Goal: Task Accomplishment & Management: Manage account settings

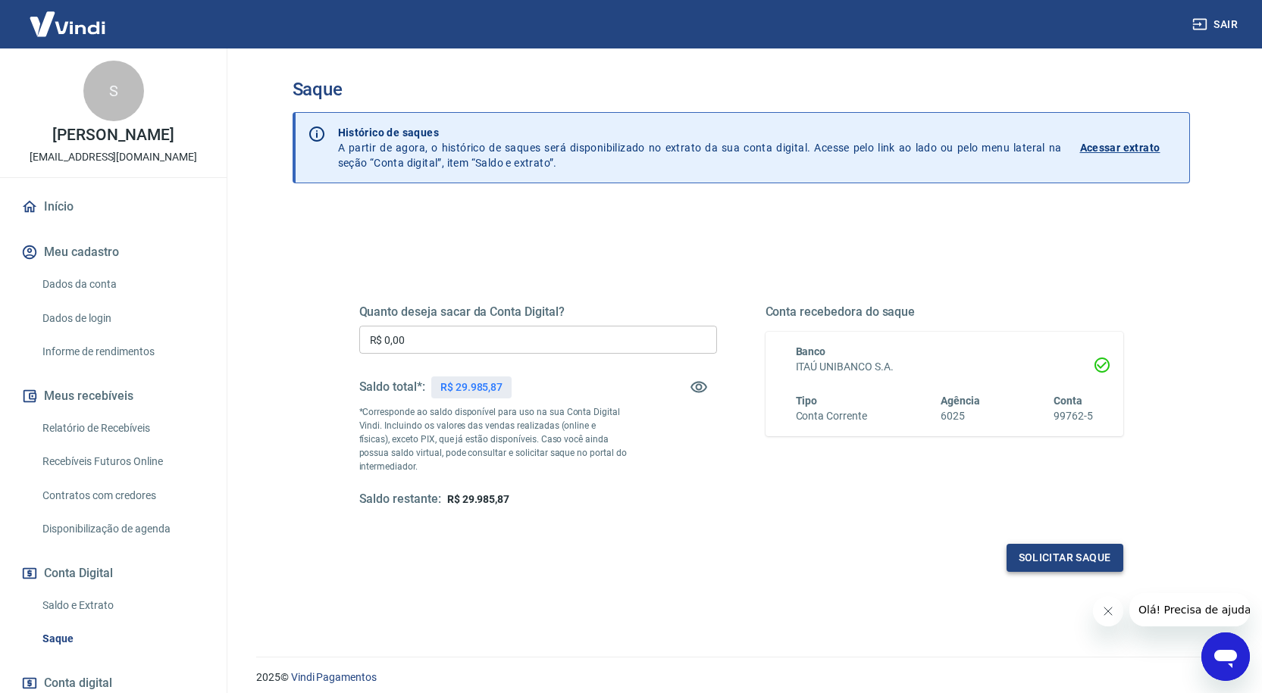
click at [1055, 552] on button "Solicitar saque" at bounding box center [1064, 558] width 117 height 28
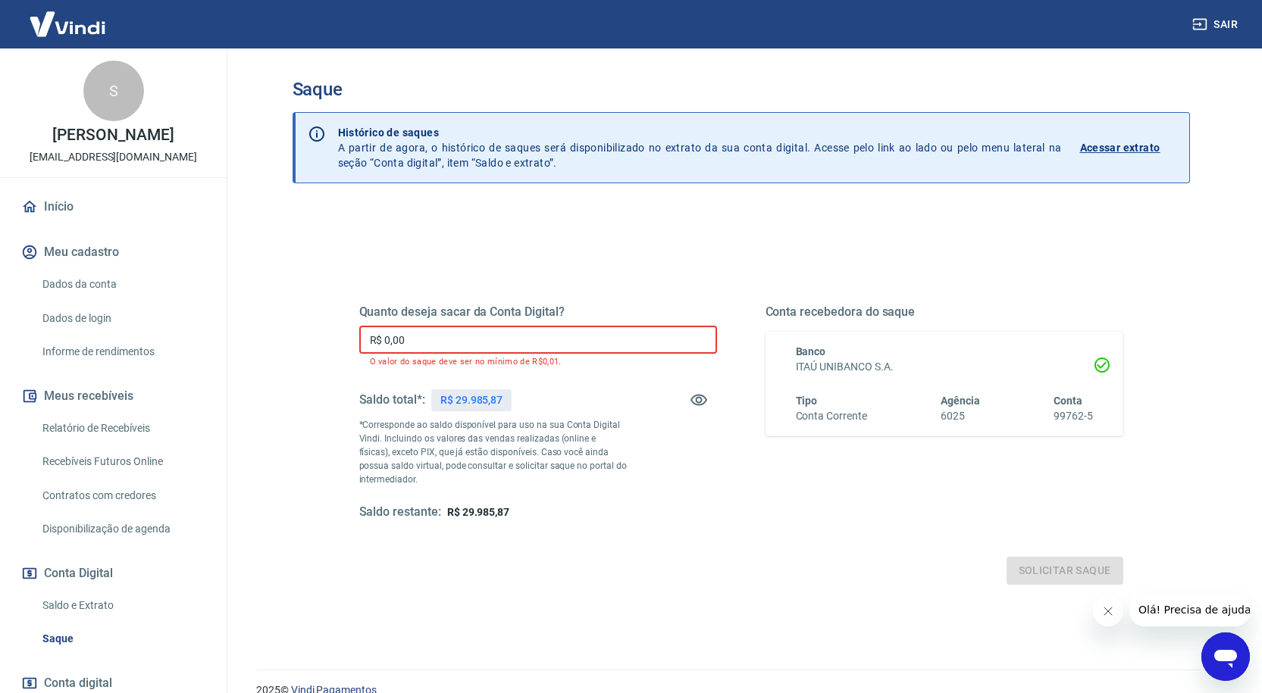
click at [497, 338] on input "R$ 0,00" at bounding box center [538, 340] width 358 height 28
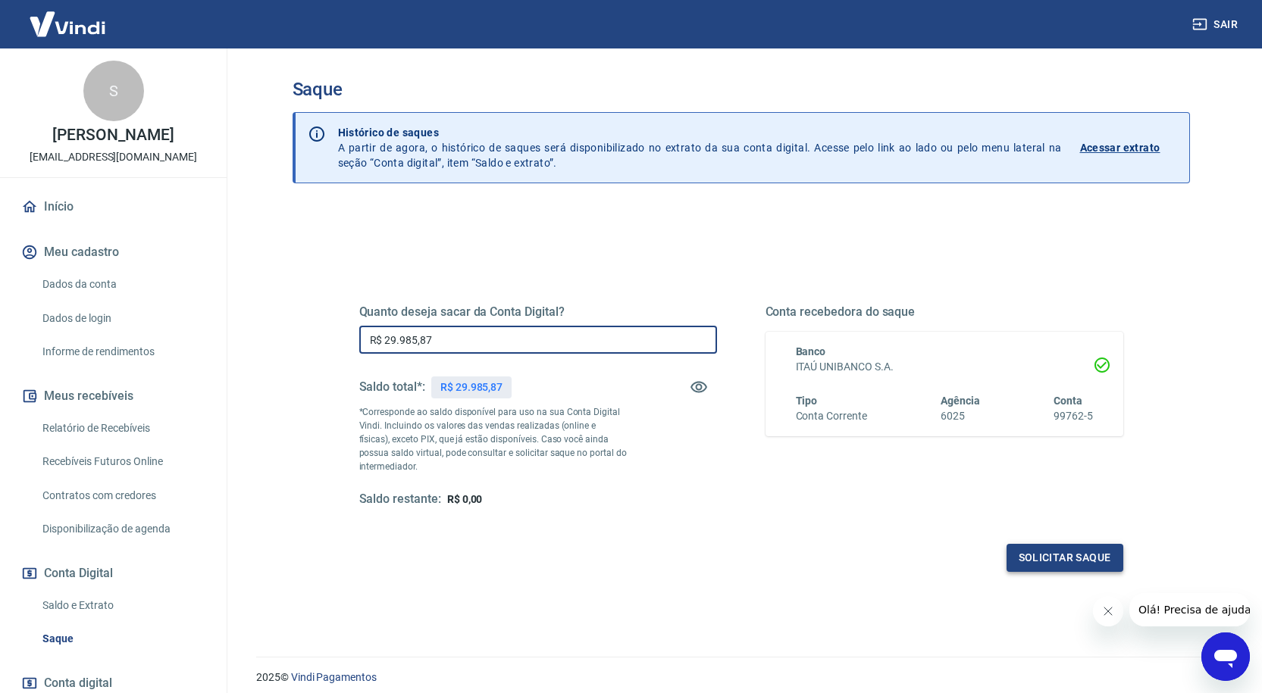
type input "R$ 29.985,87"
click at [1053, 558] on button "Solicitar saque" at bounding box center [1064, 558] width 117 height 28
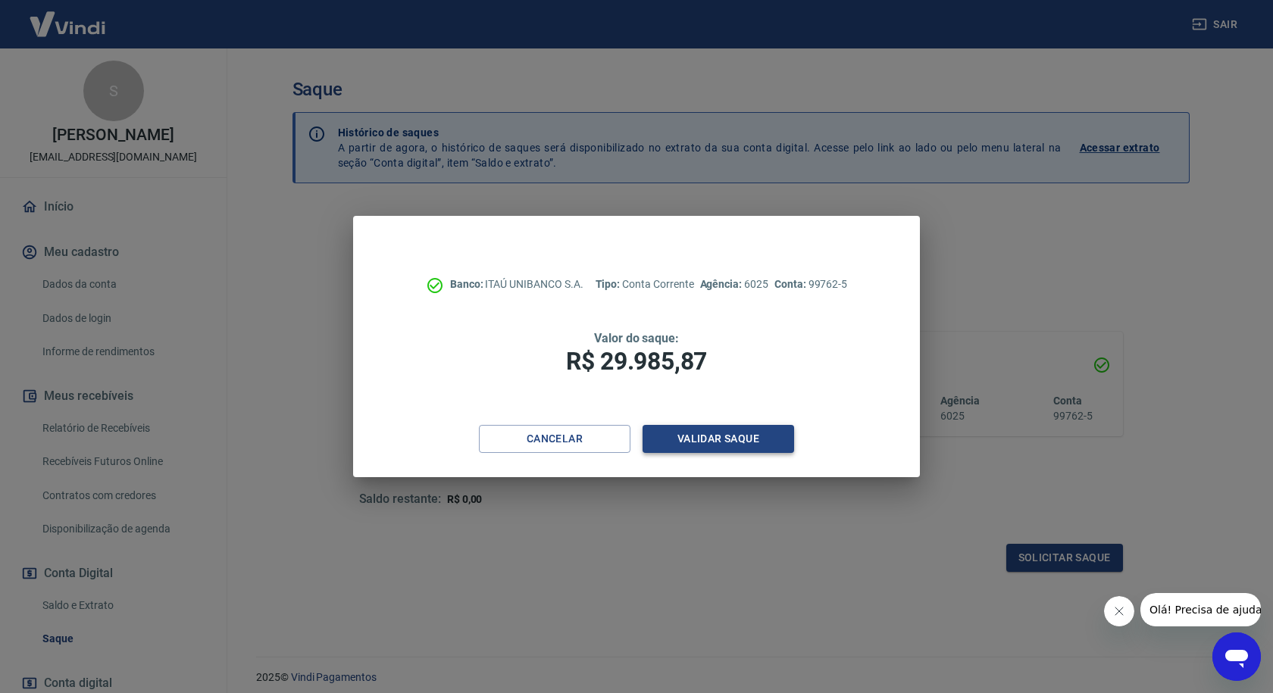
click at [703, 436] on button "Validar saque" at bounding box center [719, 439] width 152 height 28
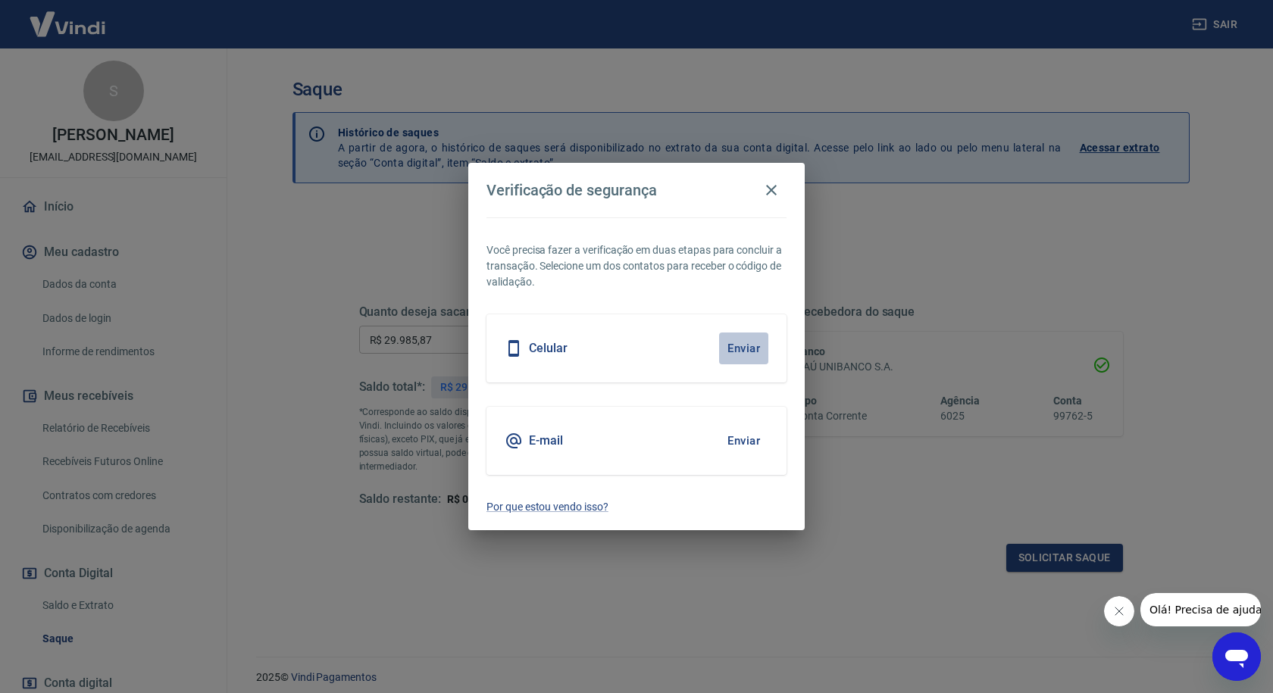
click at [757, 352] on button "Enviar" at bounding box center [743, 349] width 49 height 32
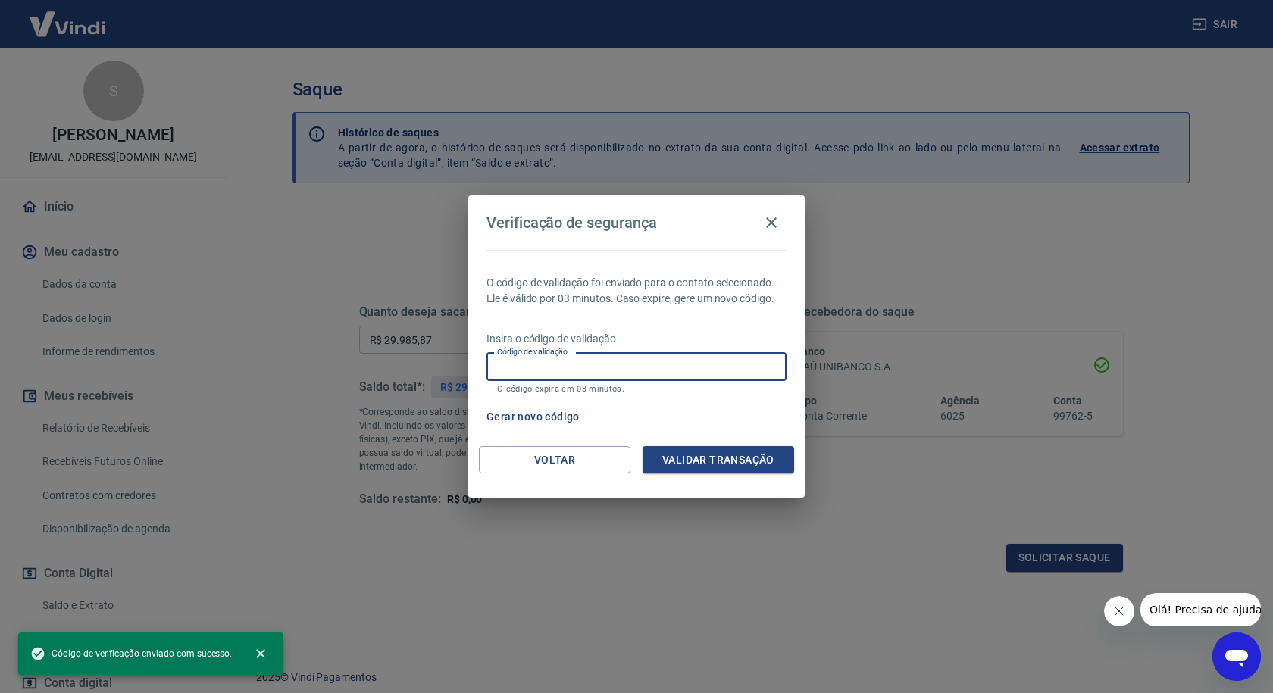
click at [761, 363] on input "Código de validação" at bounding box center [636, 367] width 300 height 28
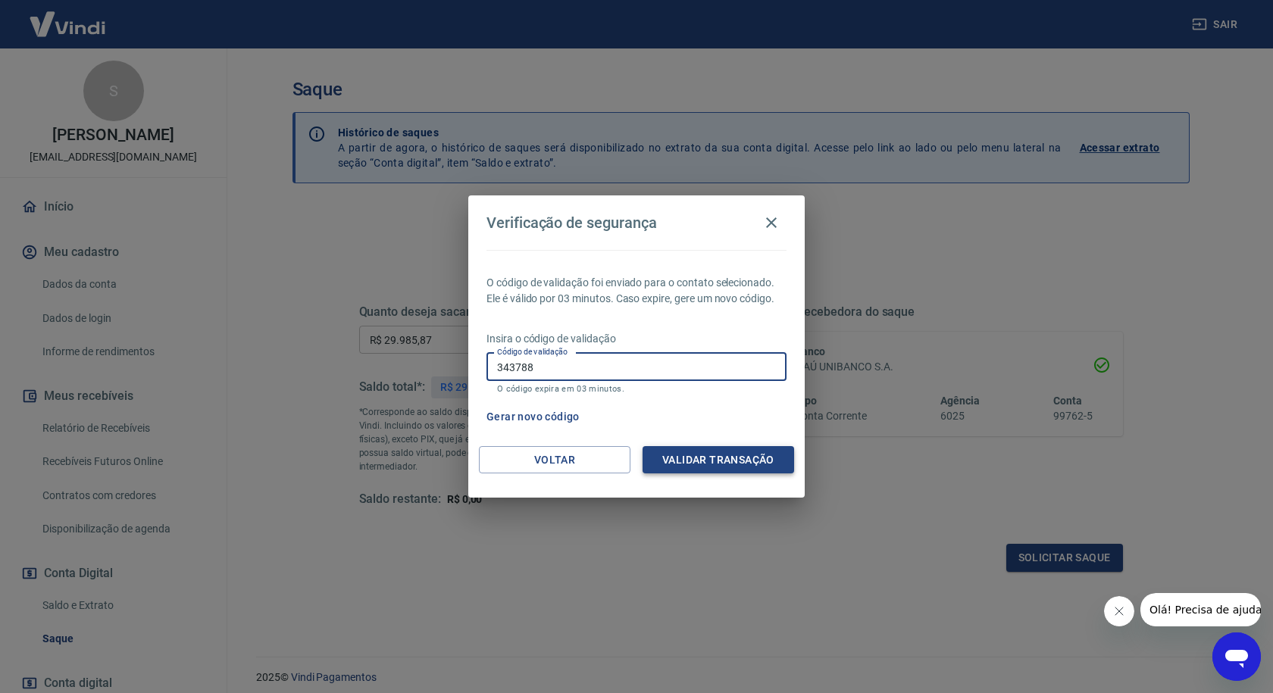
type input "343788"
click at [719, 458] on button "Validar transação" at bounding box center [719, 460] width 152 height 28
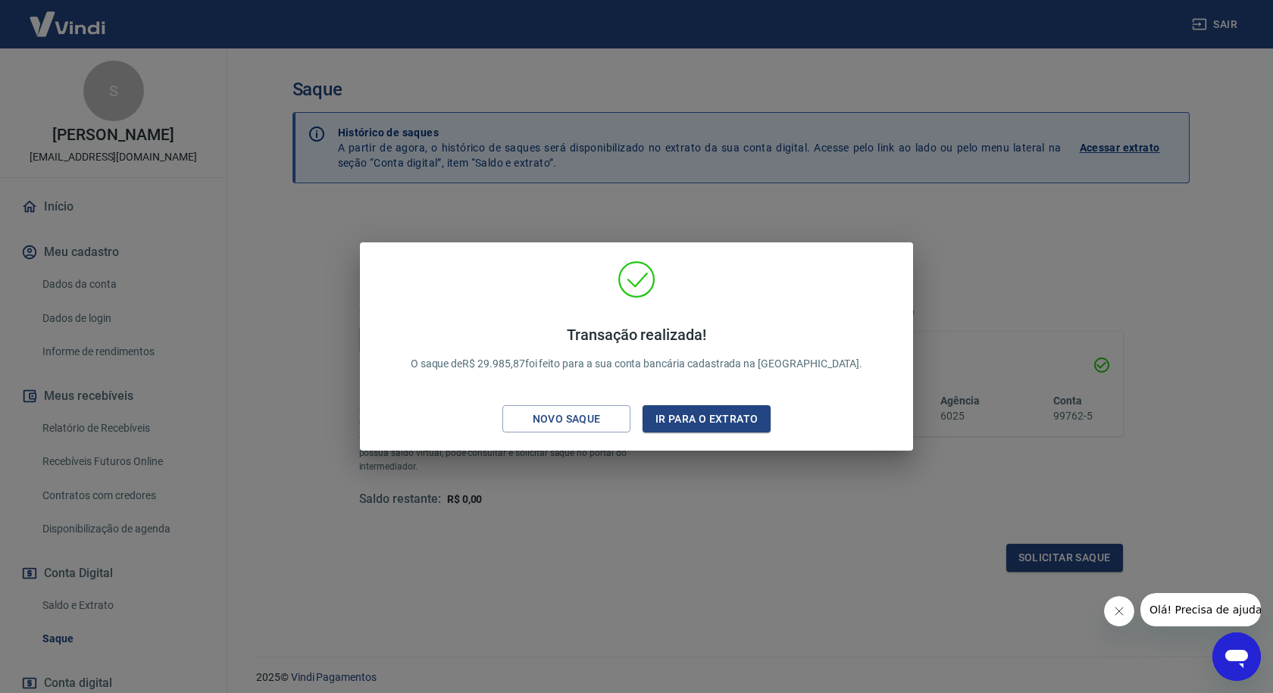
click at [651, 472] on div "Transação realizada! O saque de R$ 29.985,87 foi feito para a sua conta bancári…" at bounding box center [636, 346] width 1273 height 693
